Goal: Task Accomplishment & Management: Complete application form

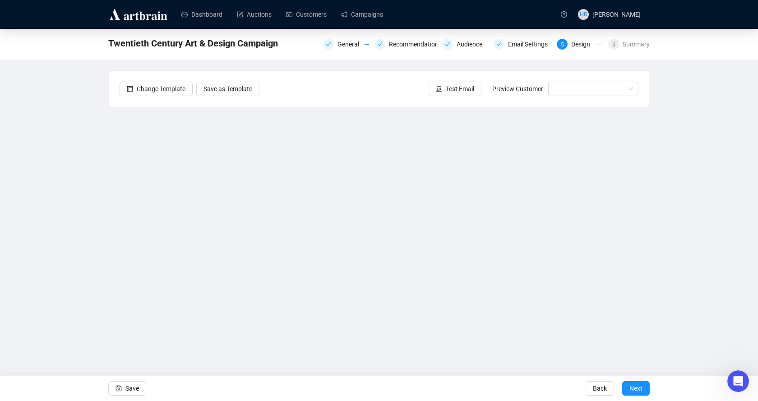
scroll to position [408, 0]
click at [138, 389] on span "Save" at bounding box center [132, 388] width 14 height 25
click at [126, 386] on span "Save" at bounding box center [132, 388] width 14 height 25
click at [116, 386] on icon "save" at bounding box center [119, 389] width 6 height 6
click at [646, 385] on button "Next" at bounding box center [636, 388] width 28 height 14
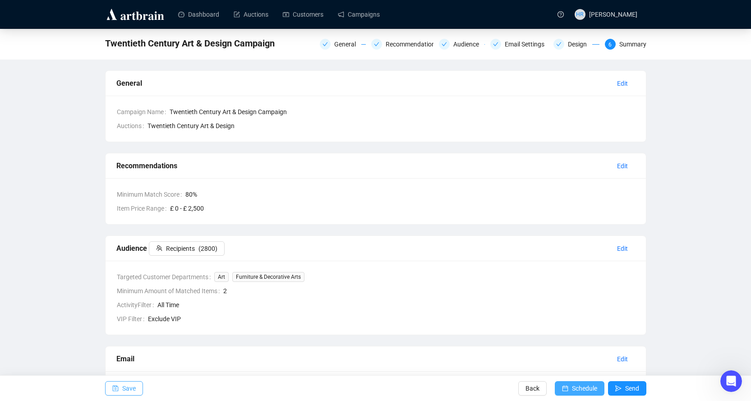
click at [577, 386] on span "Schedule" at bounding box center [584, 388] width 25 height 25
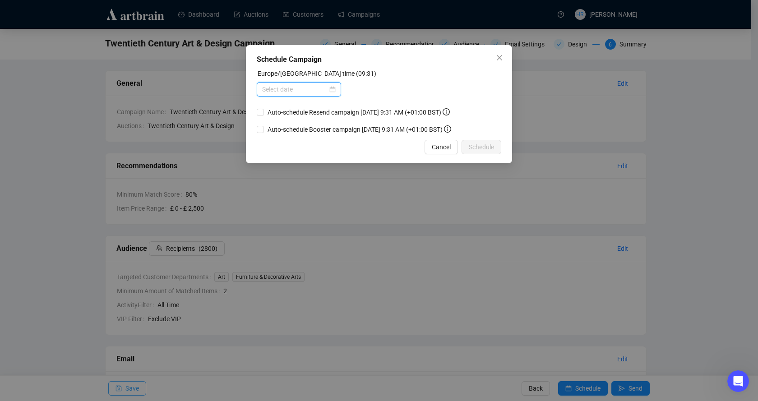
click at [299, 88] on input at bounding box center [294, 89] width 65 height 10
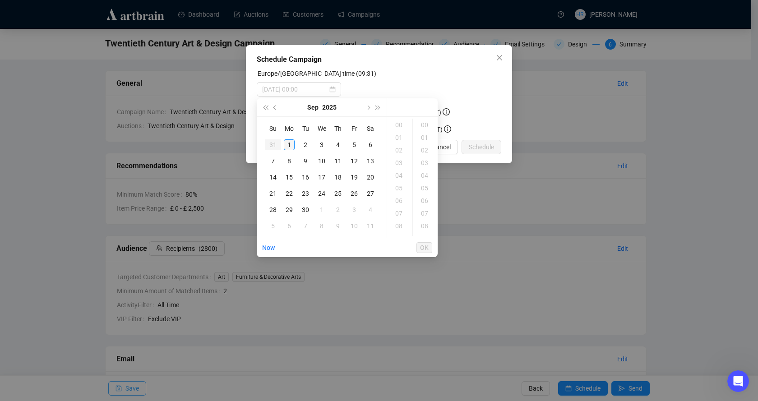
click at [290, 143] on div "1" at bounding box center [289, 144] width 11 height 11
click at [398, 225] on div "18" at bounding box center [400, 226] width 22 height 13
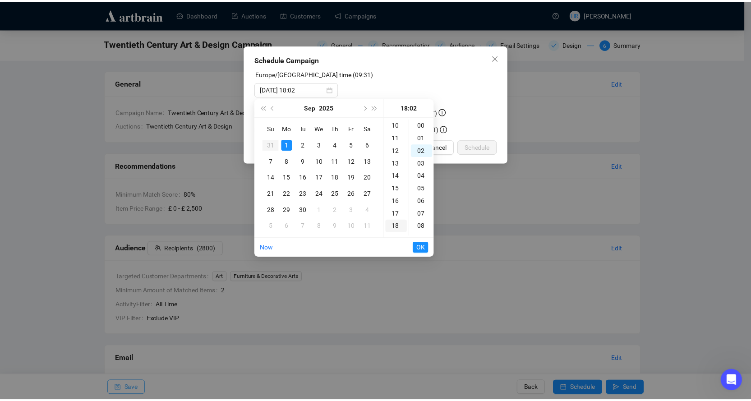
scroll to position [25, 0]
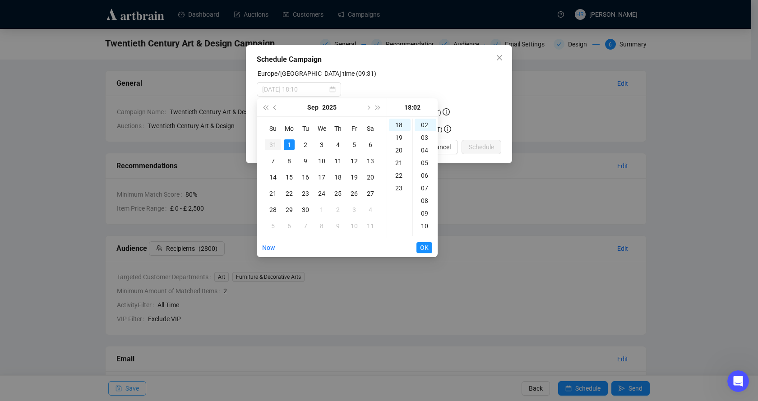
type input "[DATE] 18:02"
click at [426, 242] on span "OK" at bounding box center [424, 247] width 9 height 17
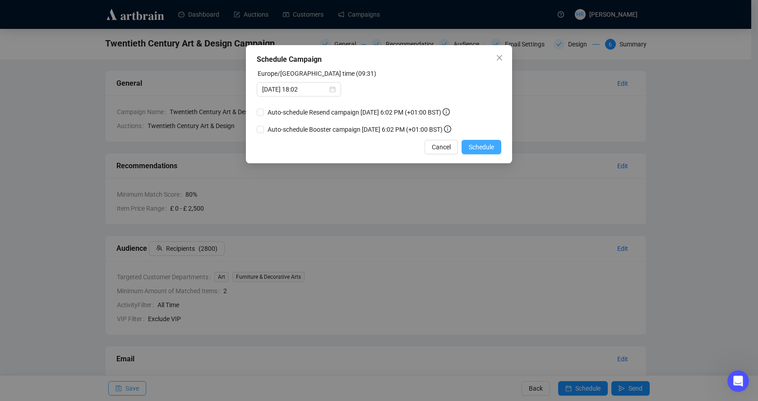
click at [482, 148] on span "Schedule" at bounding box center [481, 147] width 25 height 10
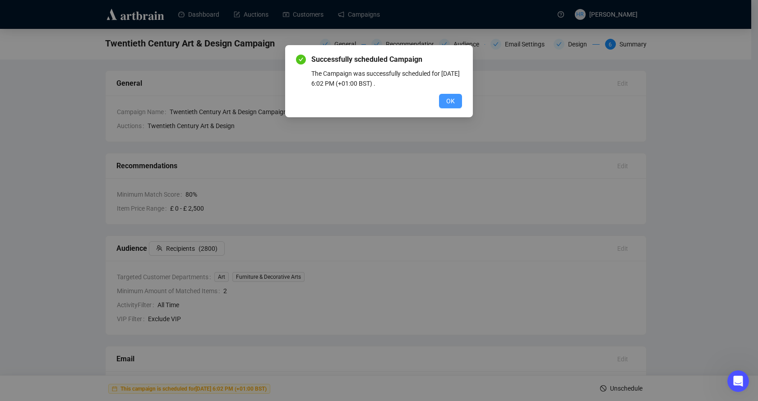
click at [453, 102] on span "OK" at bounding box center [450, 101] width 9 height 10
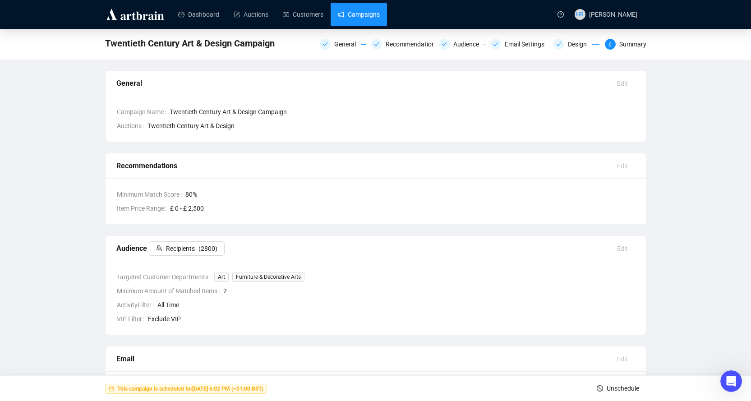
click at [363, 18] on link "Campaigns" at bounding box center [359, 14] width 42 height 23
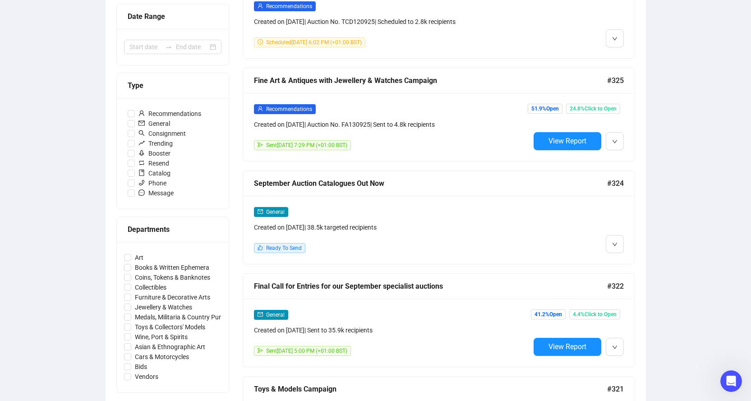
scroll to position [225, 0]
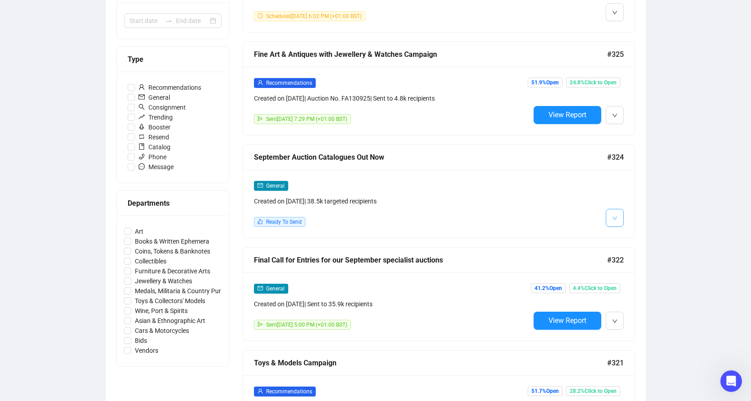
click at [613, 216] on icon "down" at bounding box center [614, 218] width 5 height 5
click at [616, 234] on img at bounding box center [616, 236] width 7 height 7
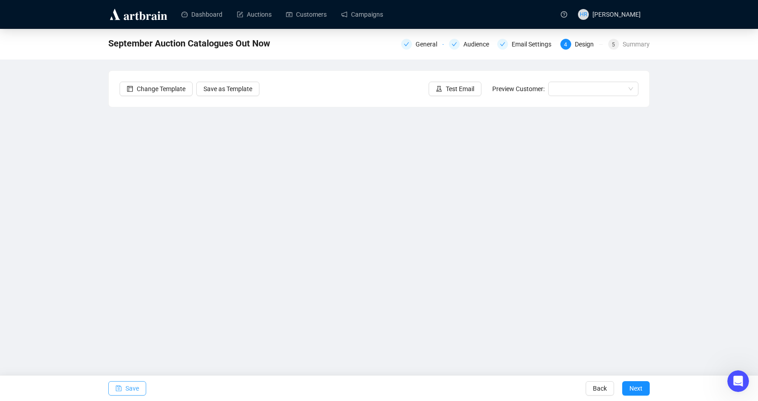
click at [130, 391] on span "Save" at bounding box center [132, 388] width 14 height 25
click at [126, 389] on span "Save" at bounding box center [132, 388] width 14 height 25
click at [137, 389] on span "Save" at bounding box center [132, 388] width 14 height 25
